Goal: Find specific page/section: Find specific page/section

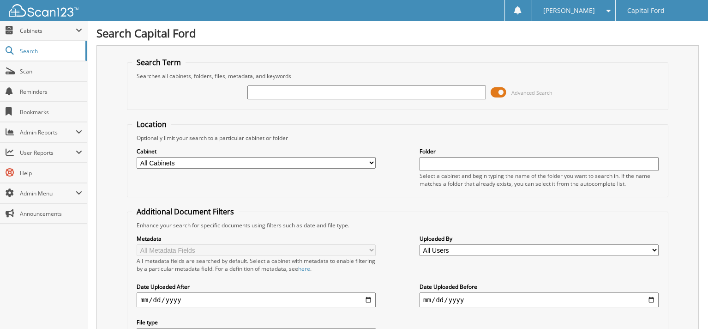
click at [272, 90] on input "text" at bounding box center [366, 92] width 239 height 14
type input "32804"
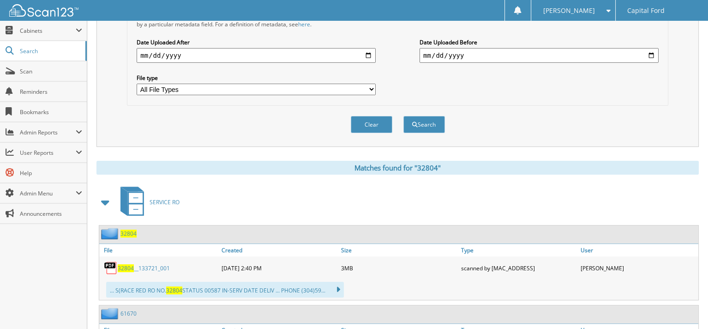
scroll to position [323, 0]
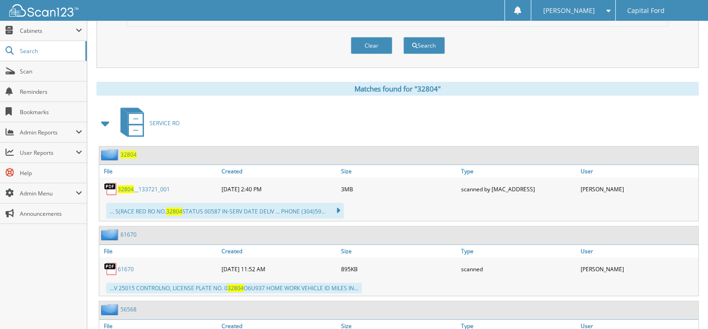
click at [123, 185] on span "32804" at bounding box center [126, 189] width 16 height 8
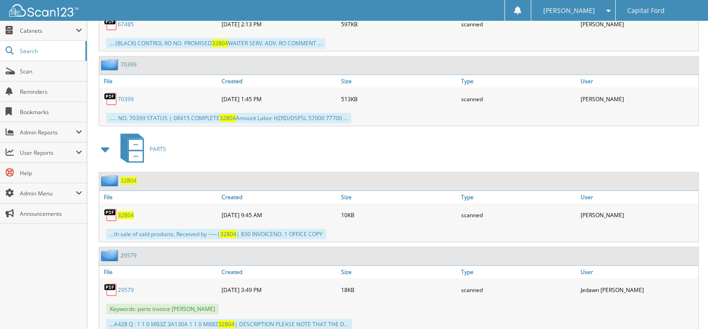
scroll to position [730, 0]
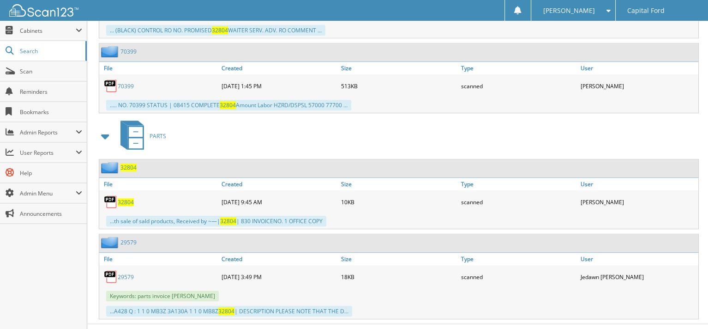
click at [109, 195] on img at bounding box center [111, 202] width 14 height 14
click at [130, 198] on span "32804" at bounding box center [126, 202] width 16 height 8
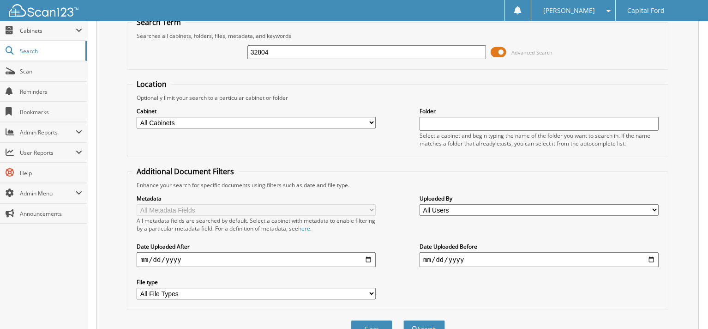
scroll to position [0, 0]
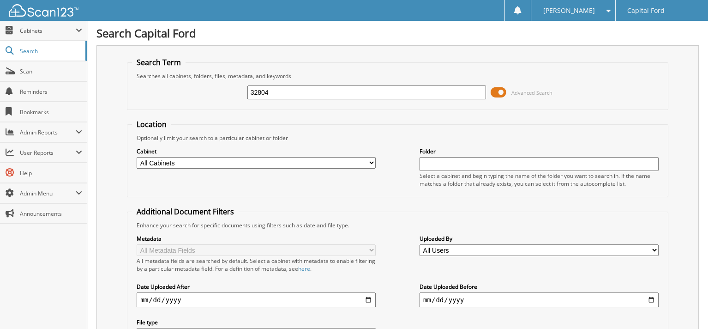
click at [279, 92] on input "32804" at bounding box center [366, 92] width 239 height 14
click at [280, 92] on input "32804" at bounding box center [366, 92] width 239 height 14
type input "32824"
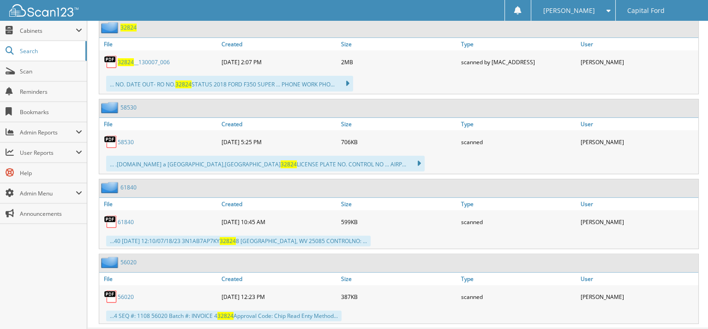
scroll to position [460, 0]
